Goal: Task Accomplishment & Management: Manage account settings

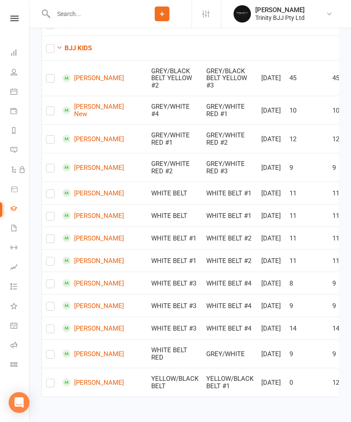
click at [53, 385] on label at bounding box center [50, 385] width 9 height 0
click at [53, 380] on input "checkbox" at bounding box center [50, 380] width 9 height 0
checkbox input "true"
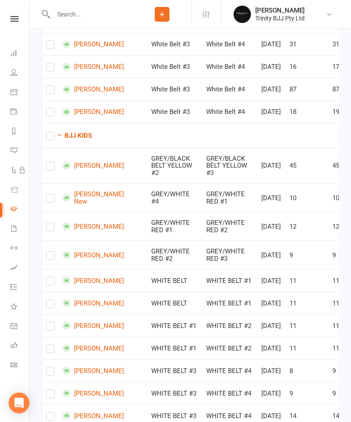
scroll to position [341, 0]
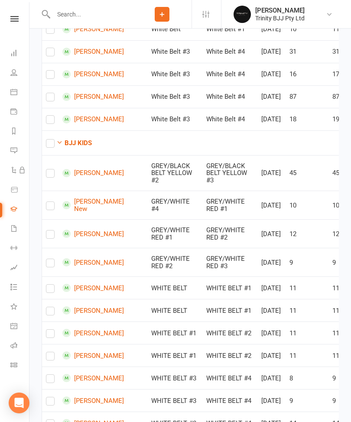
click at [55, 93] on input "checkbox" at bounding box center [50, 93] width 9 height 0
checkbox input "true"
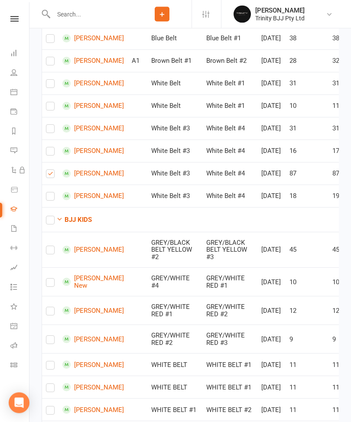
scroll to position [268, 0]
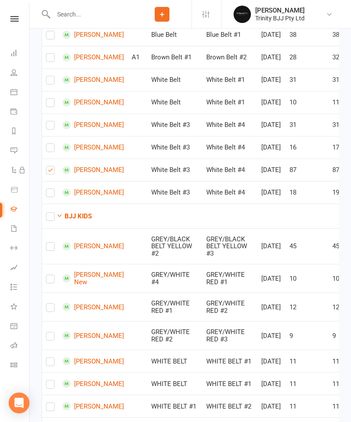
click at [53, 172] on label at bounding box center [50, 172] width 9 height 0
click at [53, 166] on input "checkbox" at bounding box center [50, 166] width 9 height 0
checkbox input "false"
checkbox input "true"
click at [52, 172] on label at bounding box center [50, 172] width 9 height 0
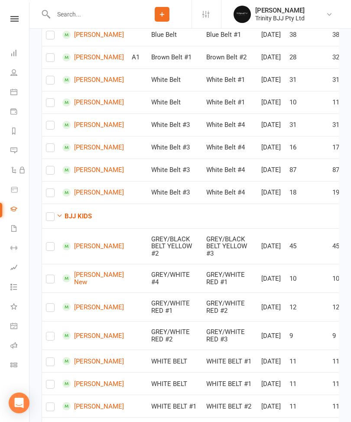
click at [52, 166] on input "checkbox" at bounding box center [50, 166] width 9 height 0
checkbox input "true"
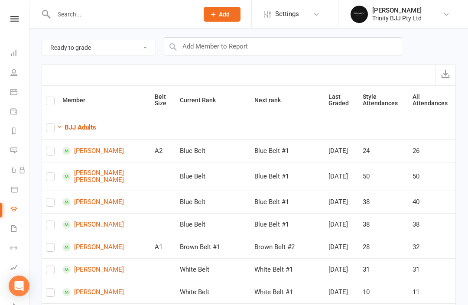
scroll to position [27, 0]
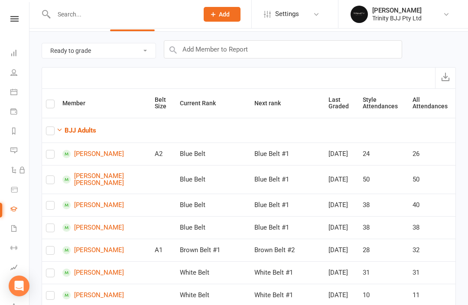
click at [15, 77] on link "People" at bounding box center [20, 74] width 20 height 20
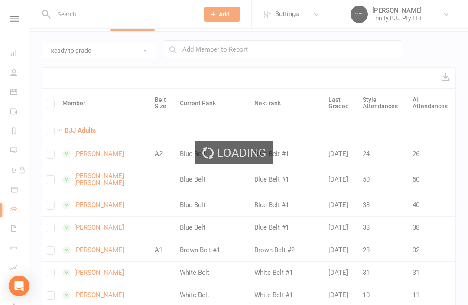
select select "100"
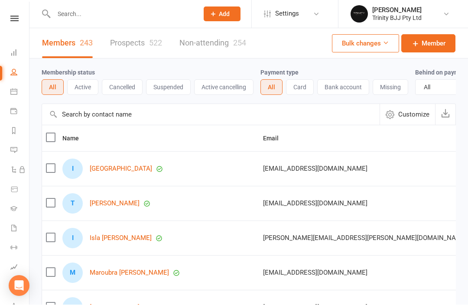
scroll to position [0, 0]
click at [77, 118] on input "text" at bounding box center [211, 114] width 338 height 21
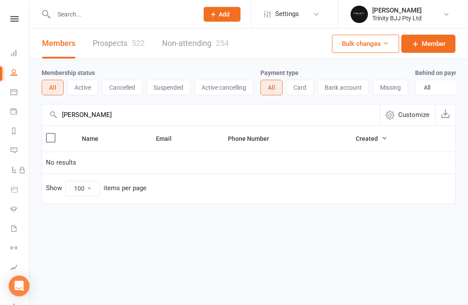
click at [94, 119] on input "[PERSON_NAME]" at bounding box center [211, 114] width 338 height 21
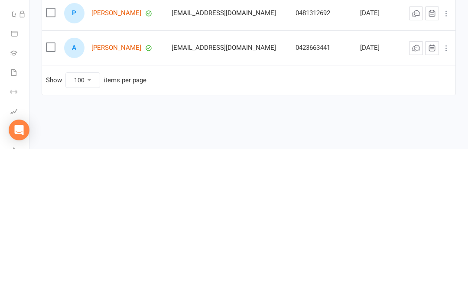
type input "Scogm"
click at [111, 200] on link "[PERSON_NAME]" at bounding box center [116, 203] width 50 height 7
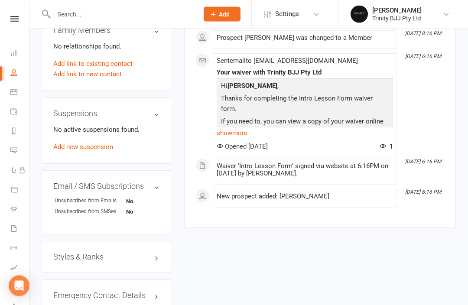
scroll to position [517, 0]
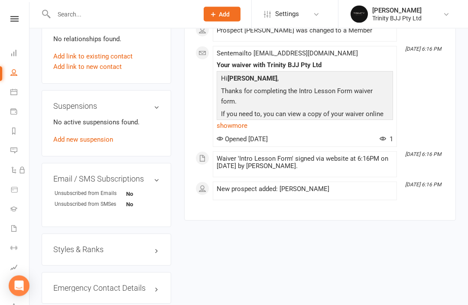
click at [66, 246] on h3 "Styles & Ranks" at bounding box center [106, 250] width 106 height 9
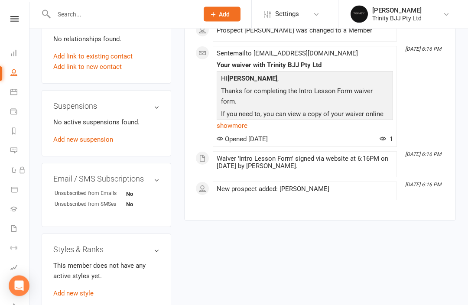
scroll to position [517, 0]
click at [65, 289] on link "Add new style" at bounding box center [73, 293] width 40 height 8
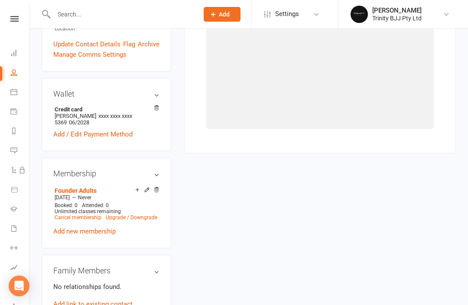
scroll to position [66, 0]
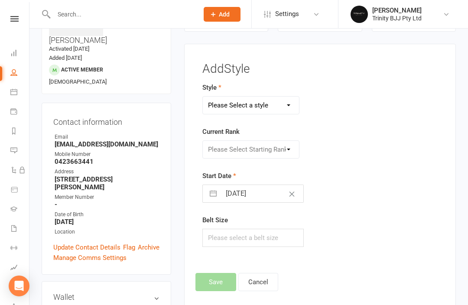
click at [269, 103] on select "Please Select a style BJJ Adults BJJ KIDS" at bounding box center [251, 105] width 97 height 17
select select "3137"
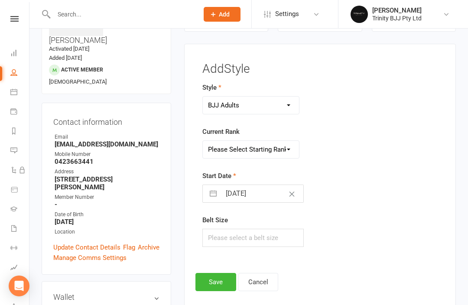
click at [270, 153] on select "Please Select Starting Rank White Belt White Belt #1 White Belt #2 White Belt #…" at bounding box center [251, 149] width 97 height 17
select select "34890"
click at [257, 197] on input "[DATE]" at bounding box center [262, 193] width 83 height 17
select select "6"
select select "2025"
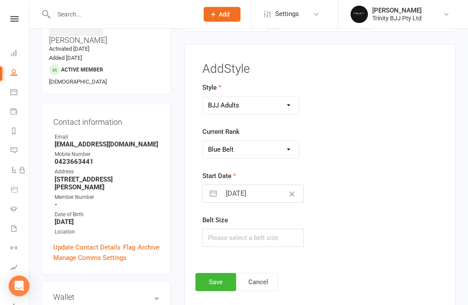
select select "7"
select select "2025"
select select "8"
select select "2025"
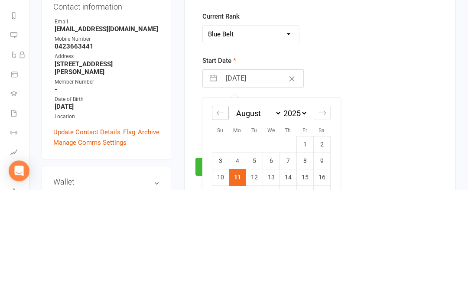
click at [224, 221] on div "Move backward to switch to the previous month." at bounding box center [220, 228] width 17 height 14
select select "5"
select select "2025"
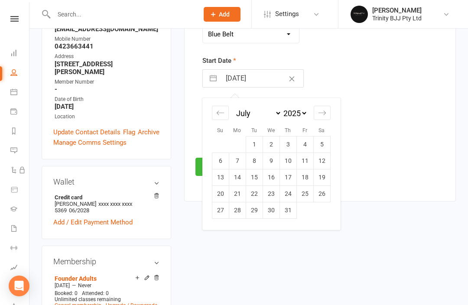
click at [222, 112] on icon "Move backward to switch to the previous month." at bounding box center [220, 113] width 8 height 8
select select "4"
select select "2025"
click at [322, 117] on div "Move forward to switch to the next month." at bounding box center [322, 113] width 17 height 14
select select "7"
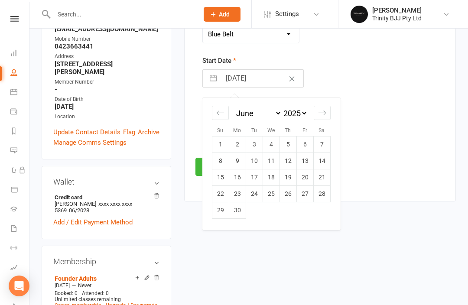
select select "2025"
click at [248, 149] on td "1" at bounding box center [254, 145] width 17 height 16
type input "[DATE]"
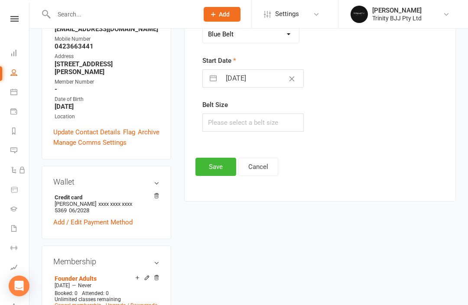
click at [215, 167] on button "Save" at bounding box center [215, 167] width 41 height 18
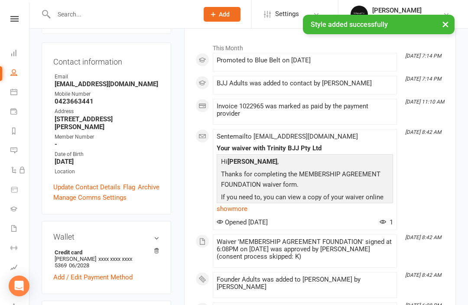
scroll to position [123, 0]
